Goal: Task Accomplishment & Management: Use online tool/utility

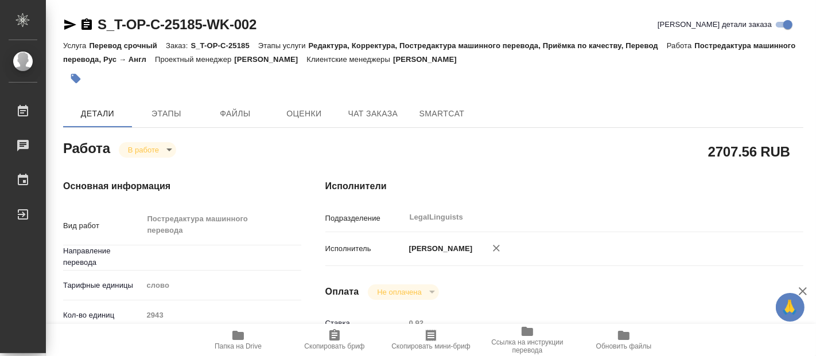
type textarea "x"
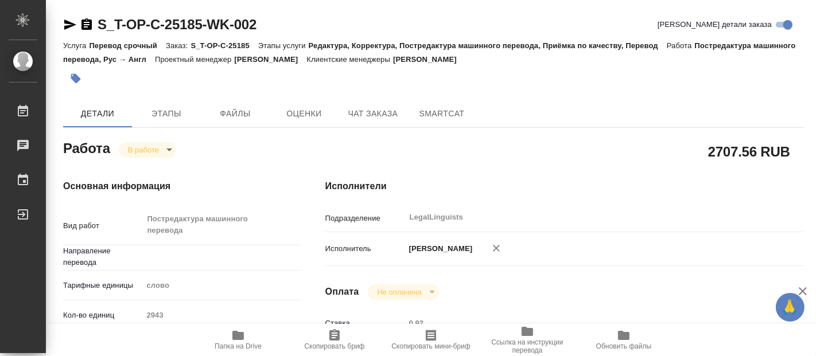
type textarea "x"
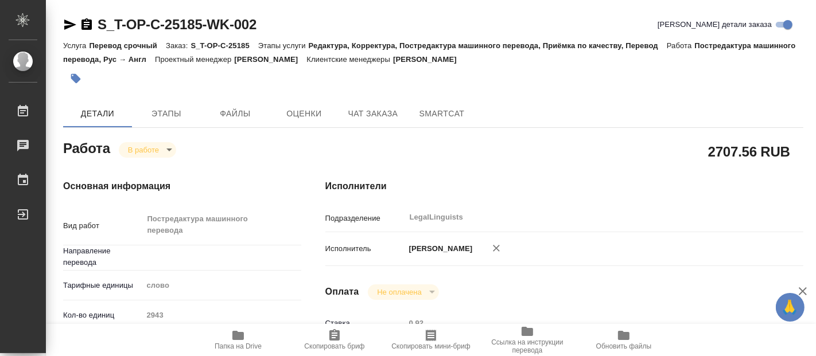
type textarea "x"
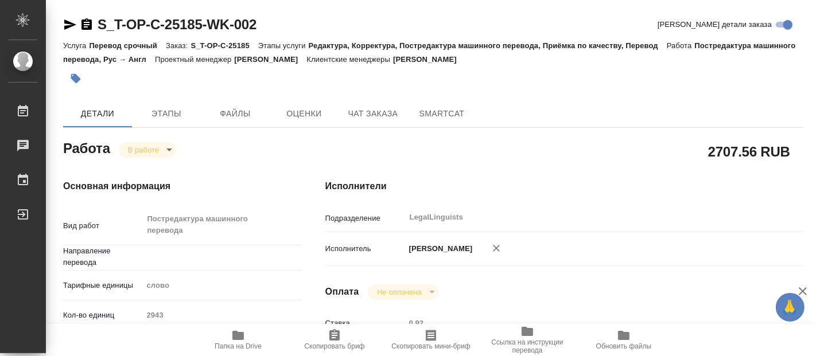
type textarea "x"
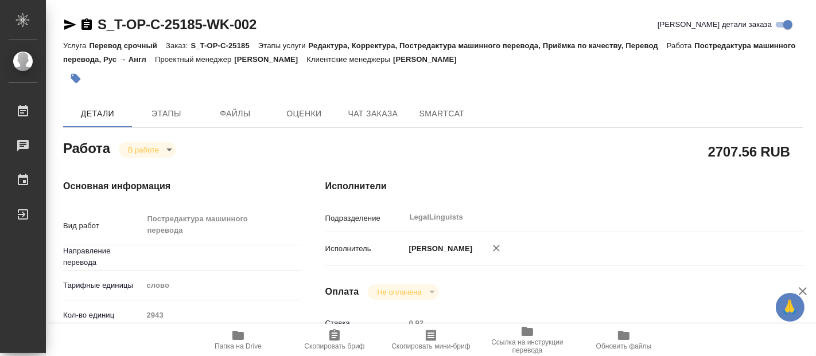
type textarea "x"
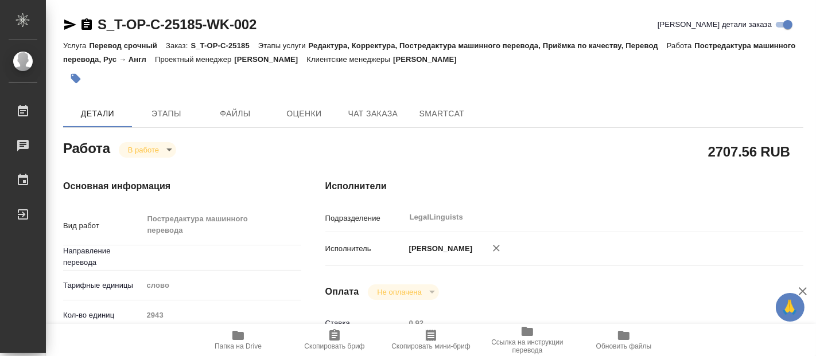
type textarea "x"
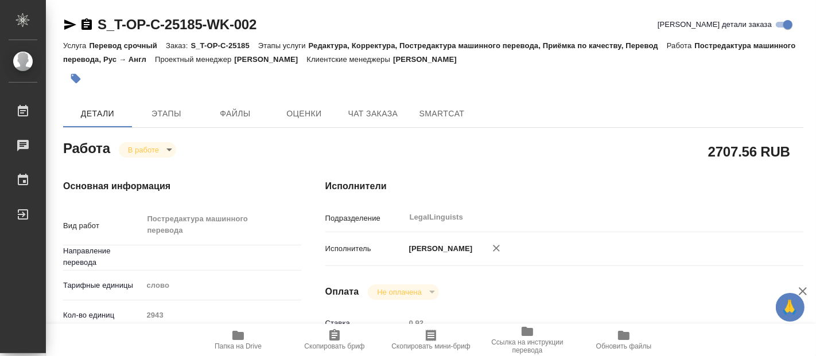
type textarea "x"
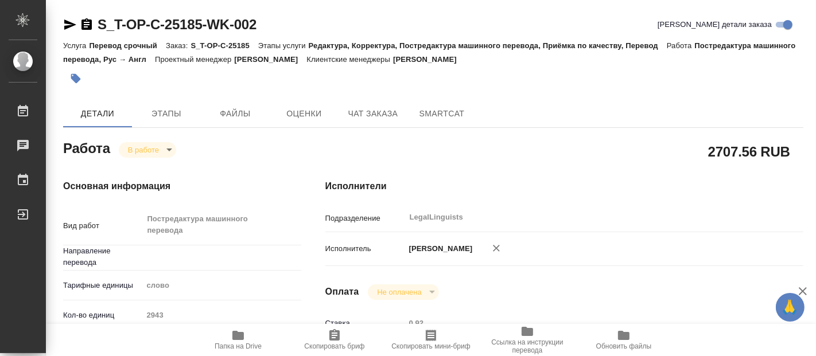
type textarea "x"
type input "рус-англ"
type textarea "x"
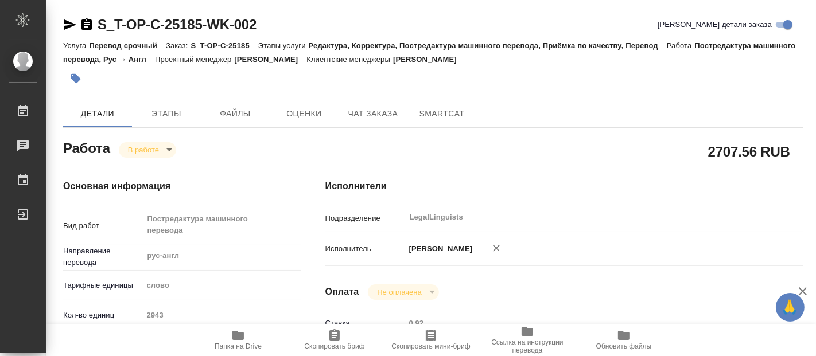
type textarea "x"
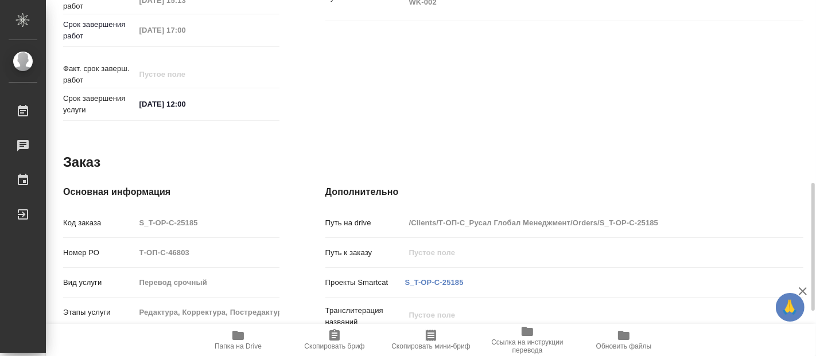
scroll to position [633, 0]
